Goal: Information Seeking & Learning: Find specific fact

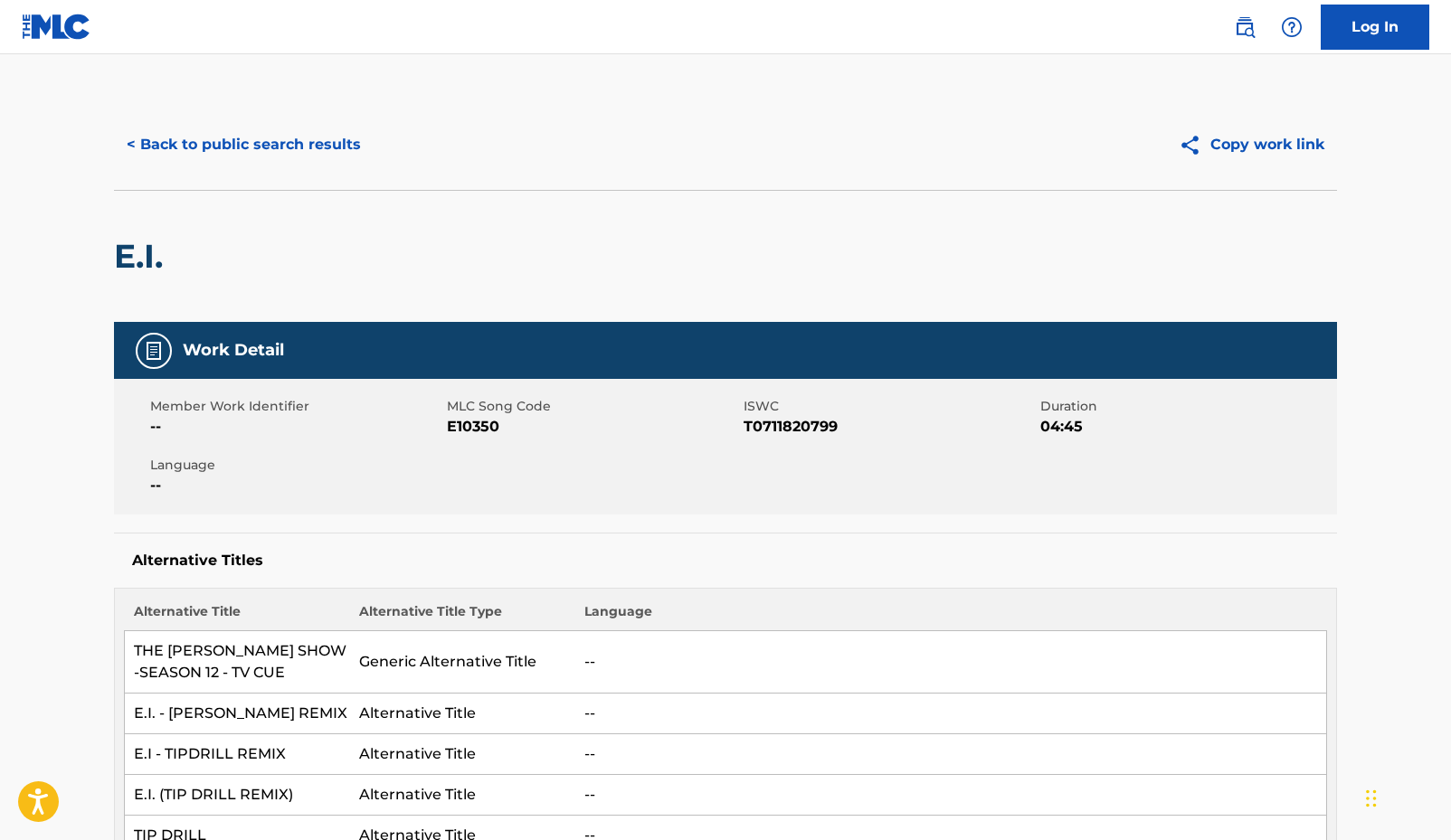
click at [238, 138] on button "< Back to public search results" at bounding box center [244, 145] width 260 height 46
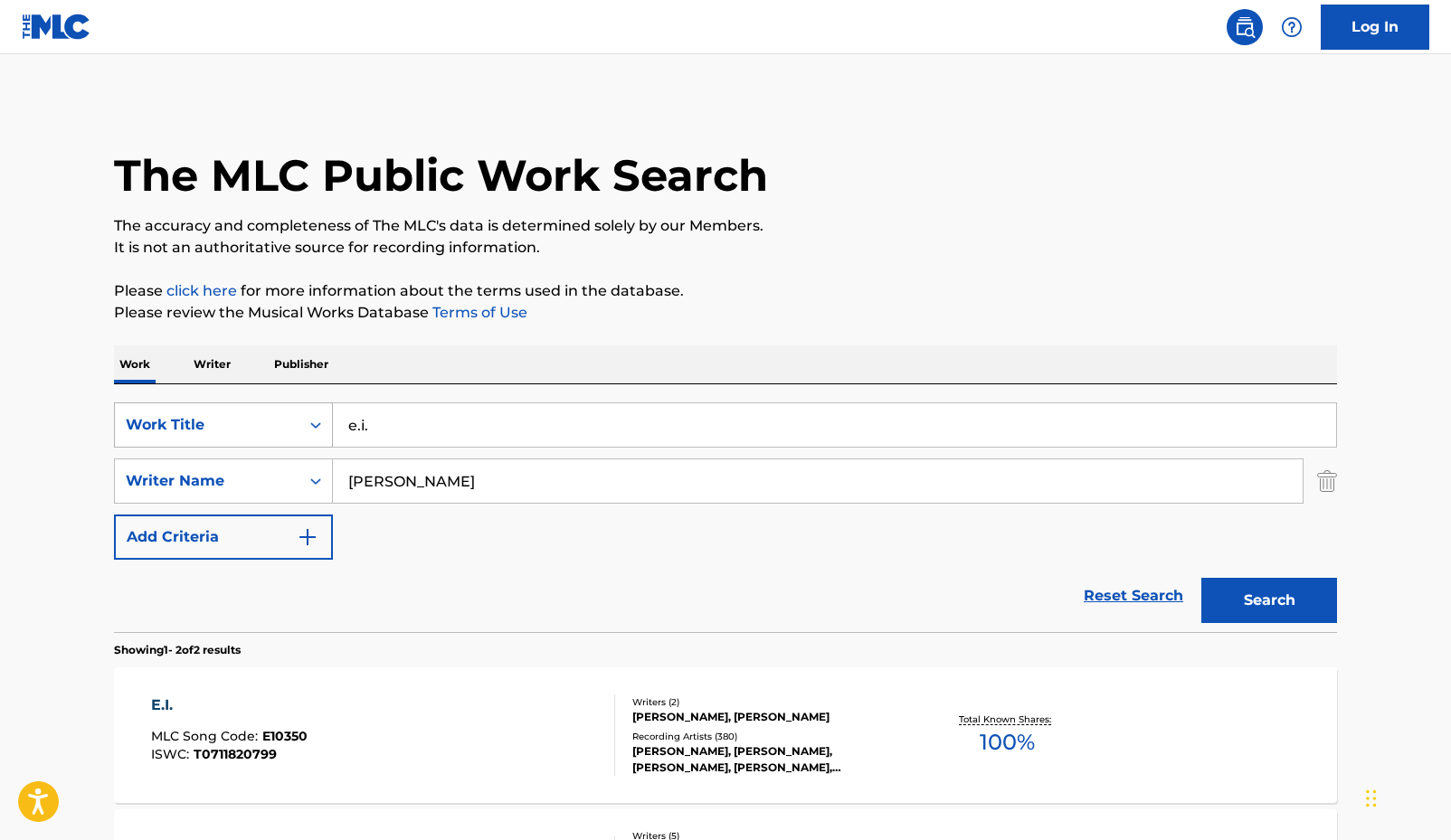
drag, startPoint x: 435, startPoint y: 419, endPoint x: 251, endPoint y: 417, distance: 184.0
click at [251, 417] on div "SearchWithCriteria7959f71e-6252-4dab-912f-b601f9bf16e5 Work Title e.i." at bounding box center [726, 425] width 1223 height 46
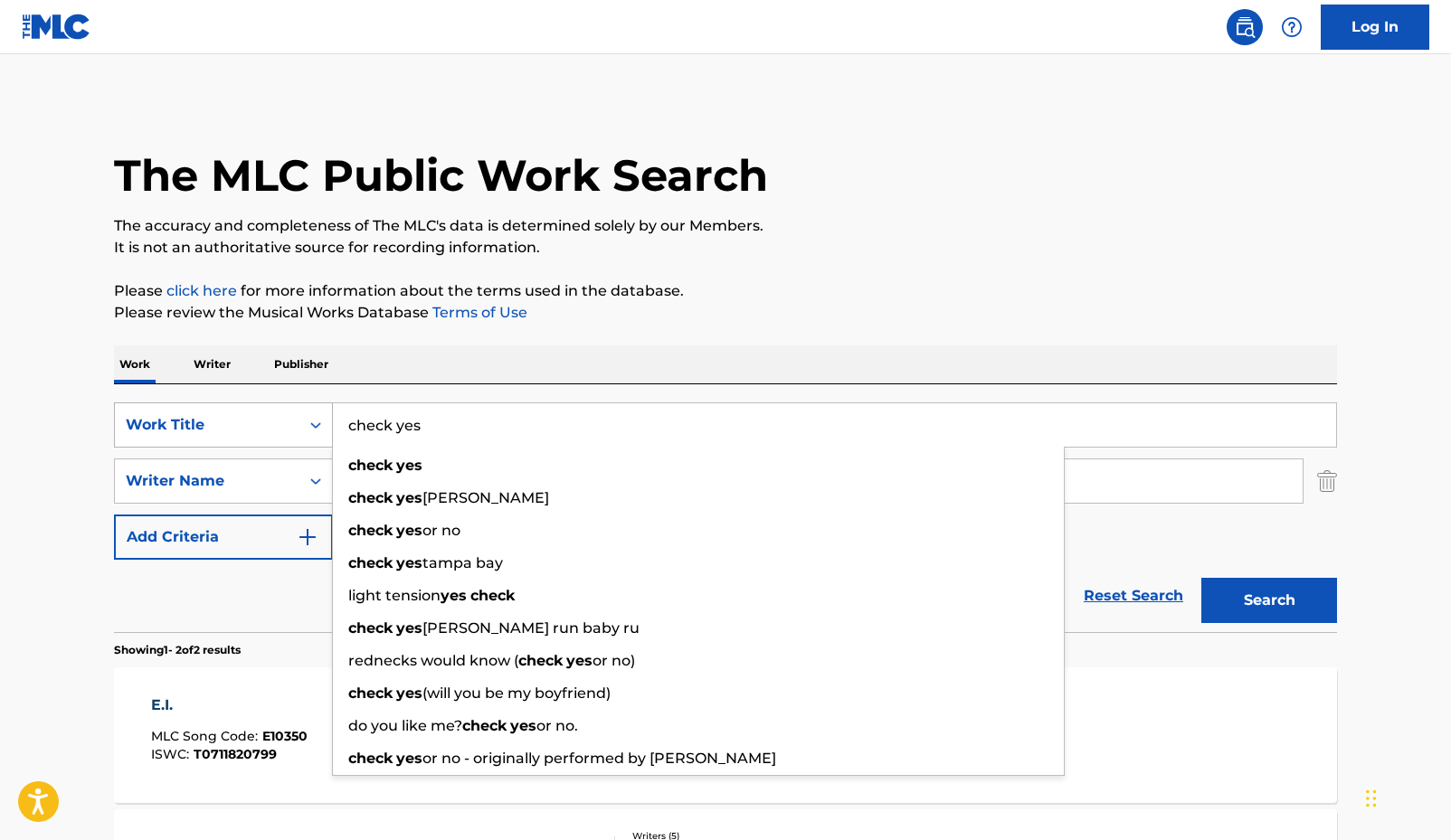
type input "check yes"
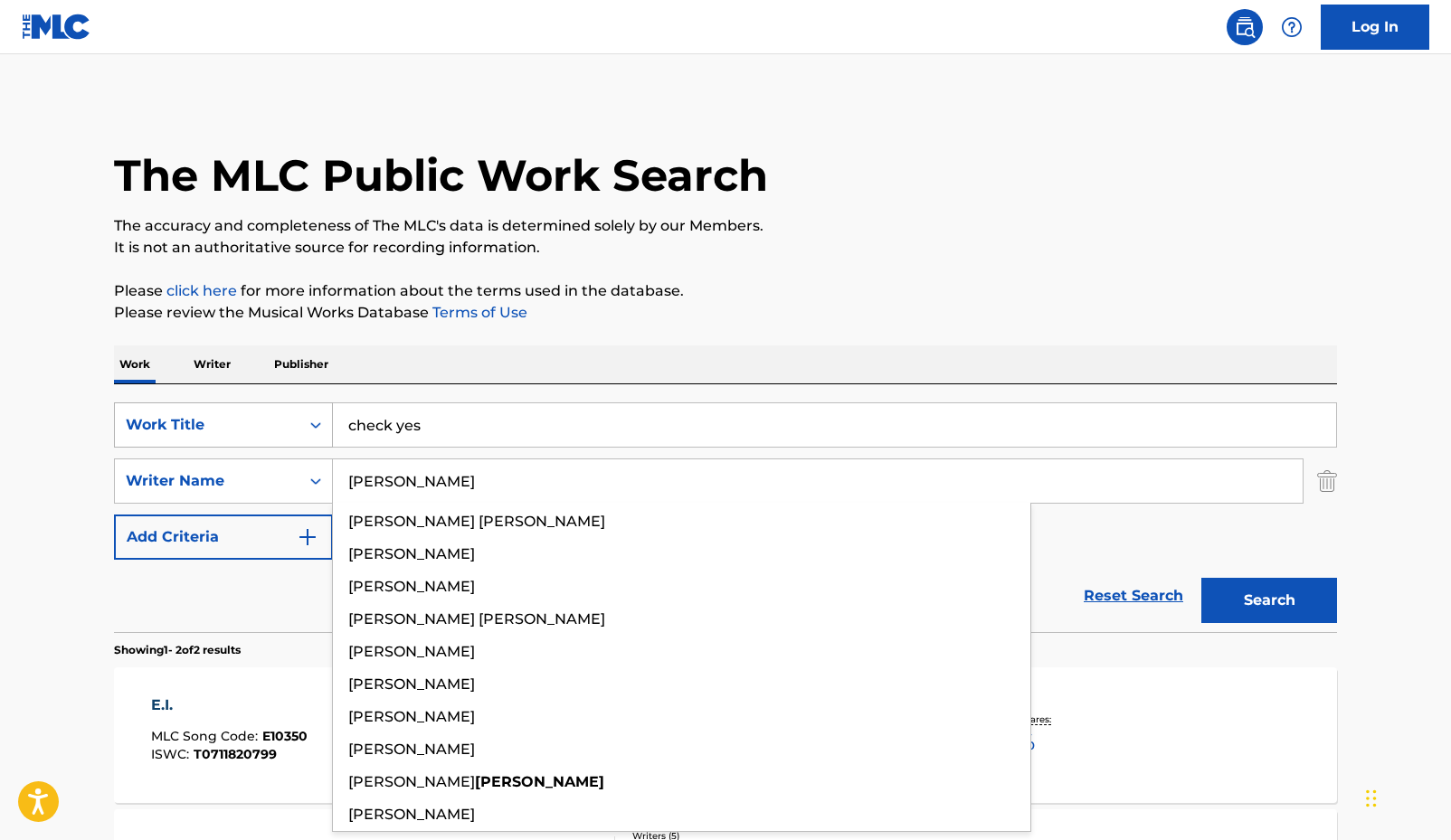
type input "[PERSON_NAME]"
click at [1201, 578] on button "Search" at bounding box center [1269, 600] width 136 height 46
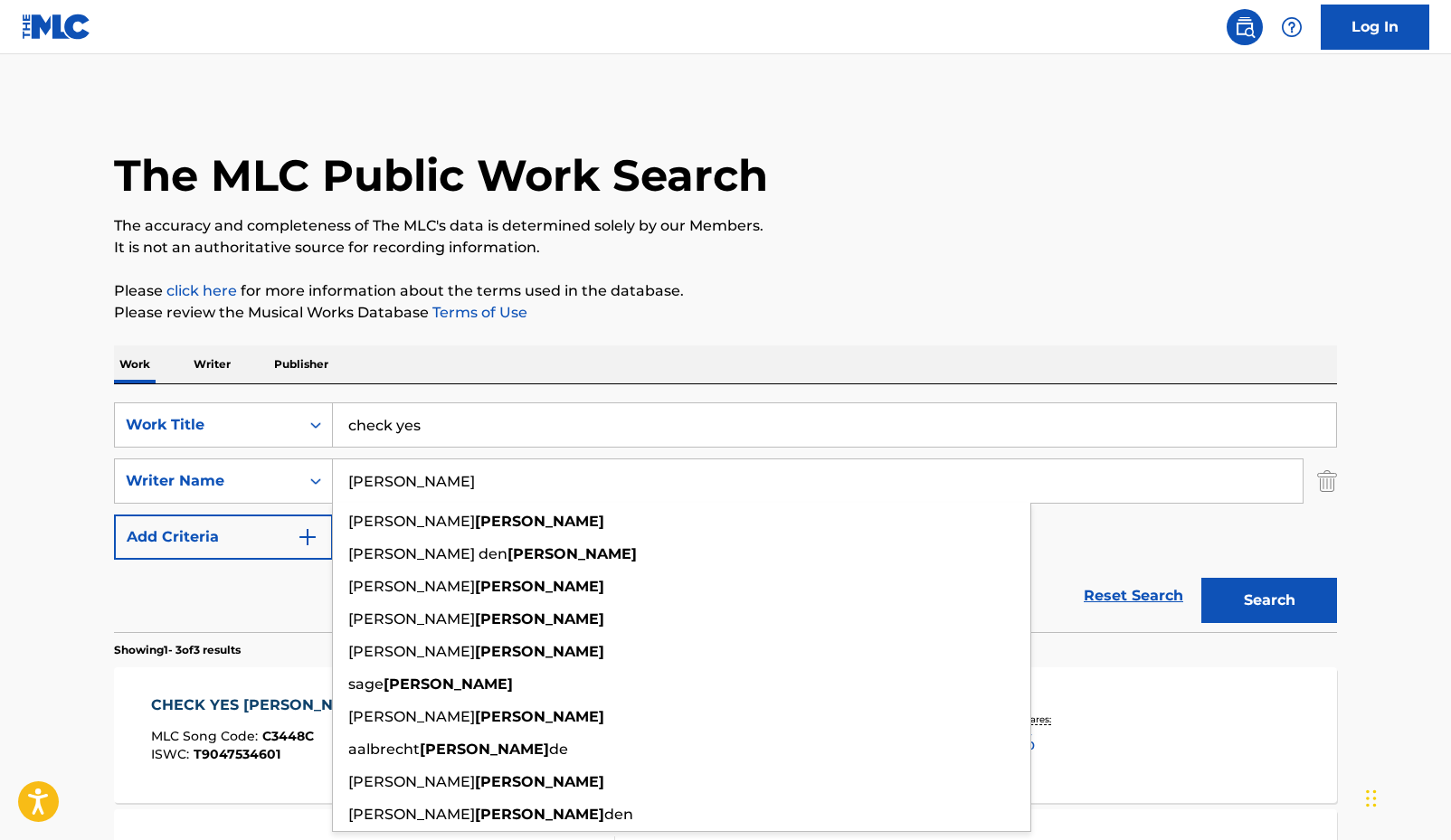
click at [82, 586] on main "The MLC Public Work Search The accuracy and completeness of The MLC's data is d…" at bounding box center [726, 618] width 1451 height 1127
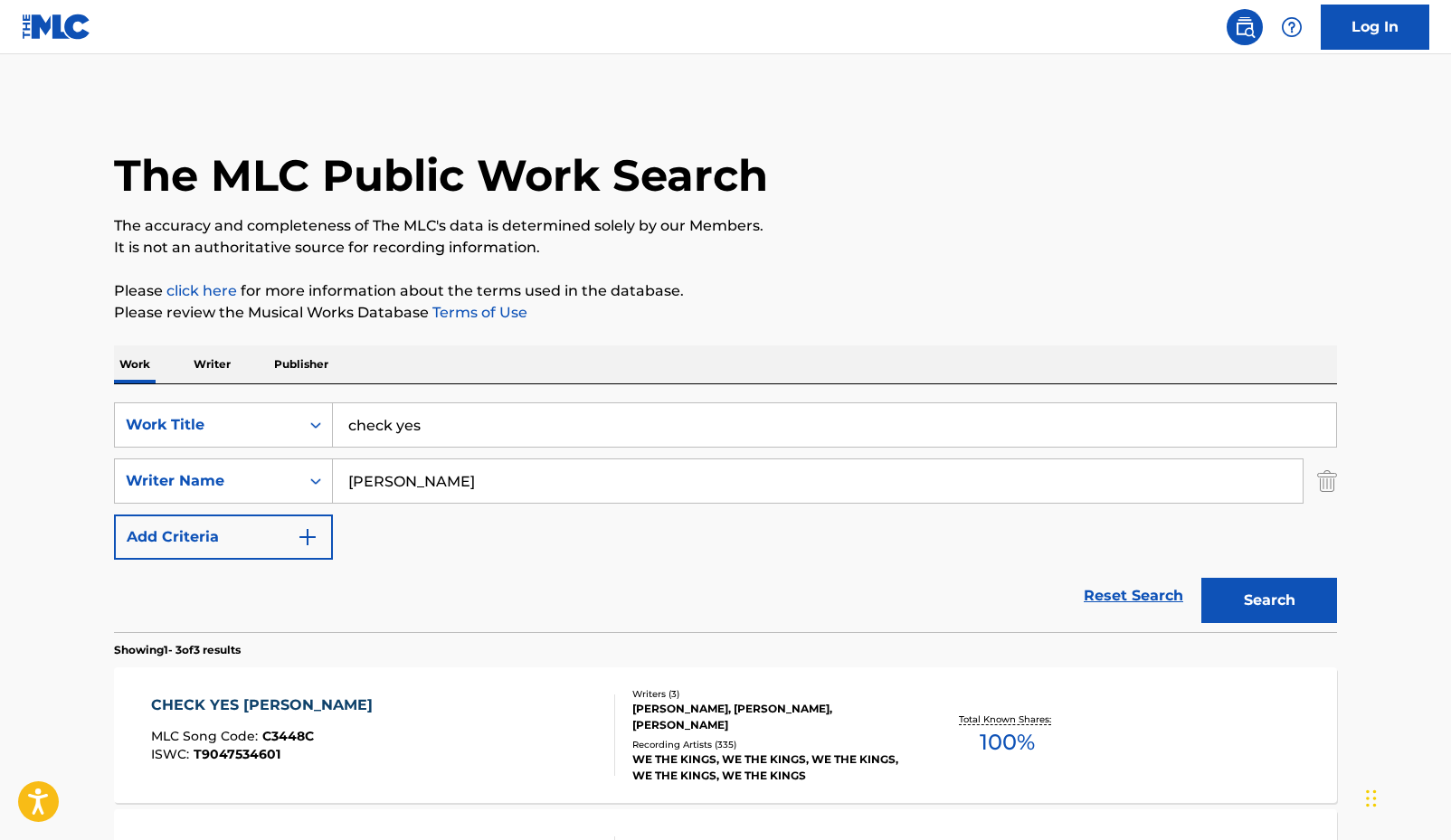
click at [1014, 743] on span "100 %" at bounding box center [1008, 742] width 56 height 33
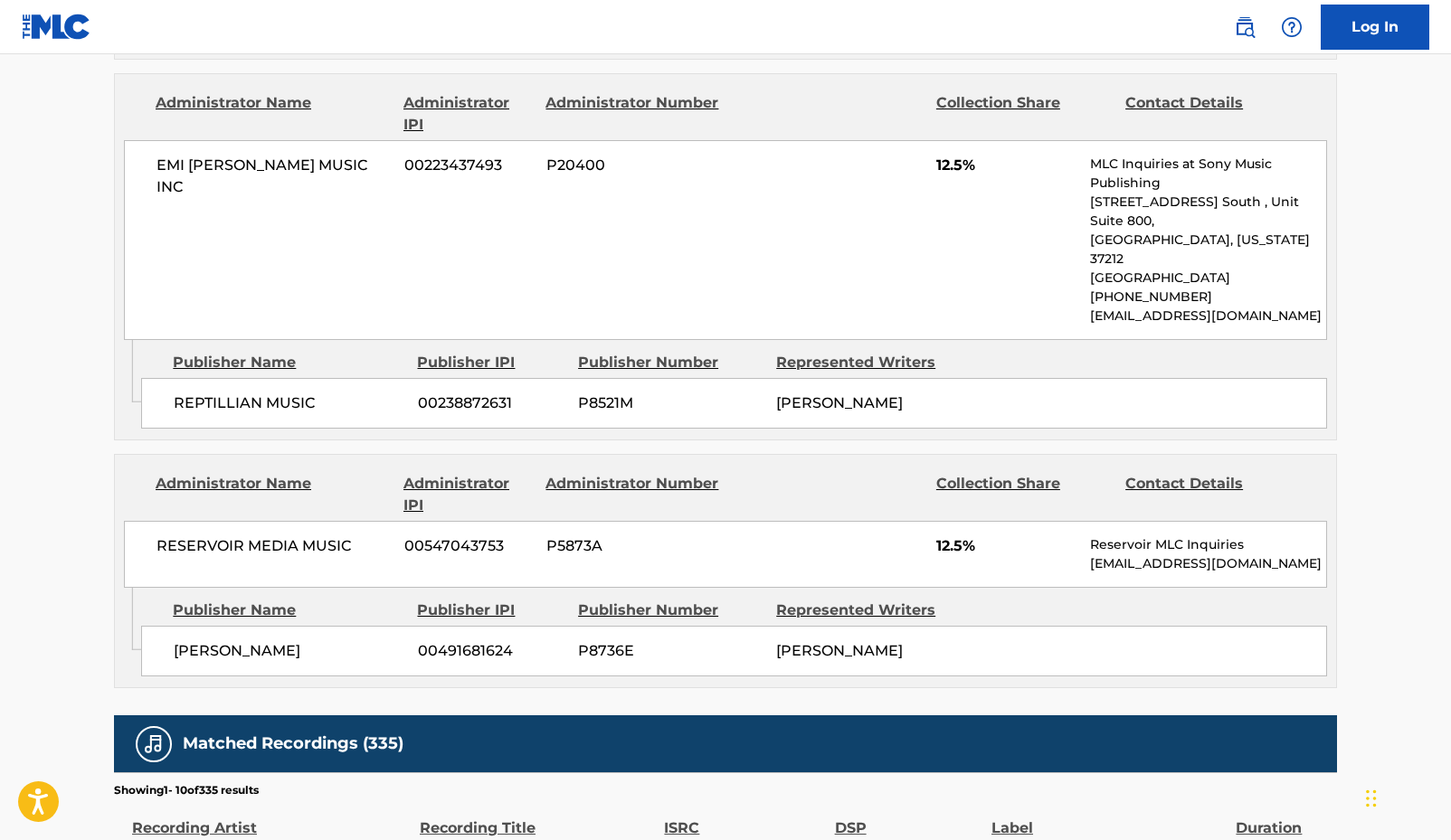
scroll to position [1689, 0]
